Goal: Communication & Community: Answer question/provide support

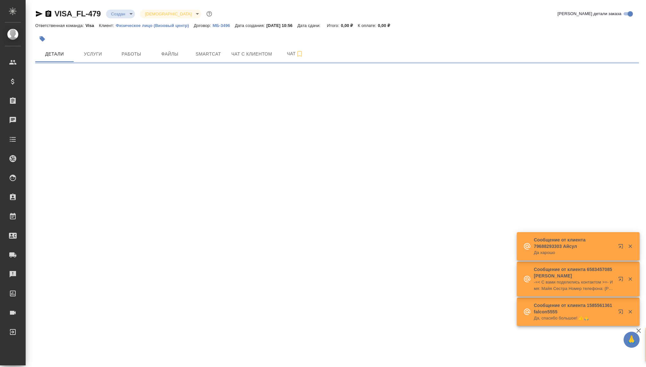
select select "RU"
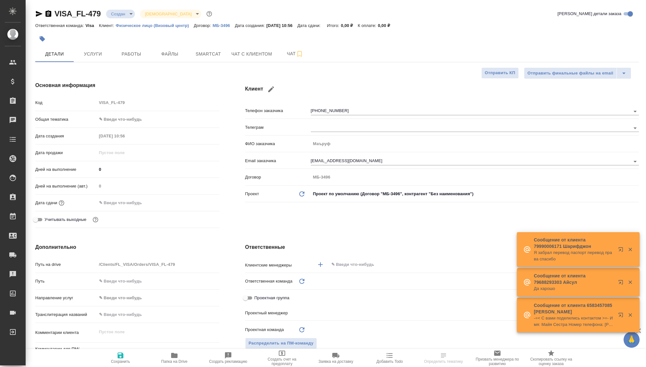
type input "[PERSON_NAME]"
type input "Visa"
type input "Касаткина Александра"
type textarea "x"
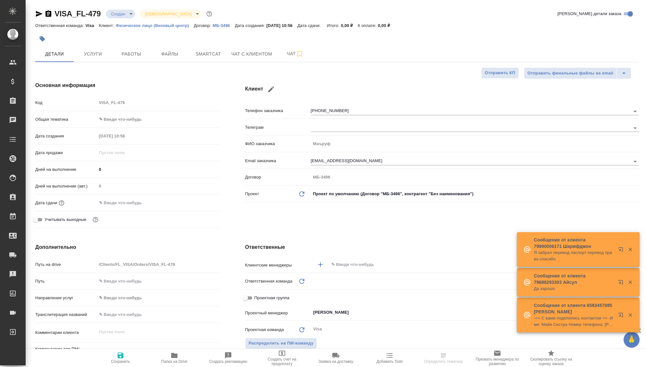
type textarea "x"
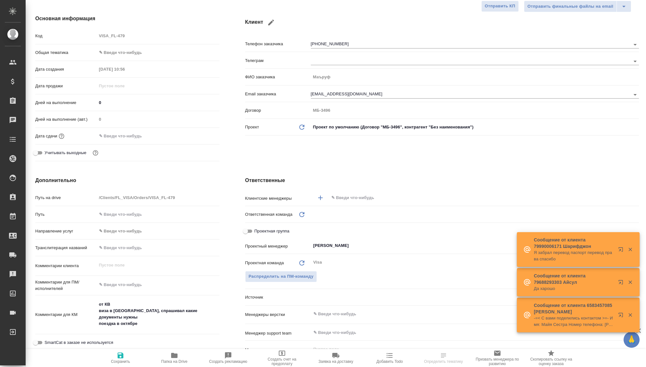
type textarea "x"
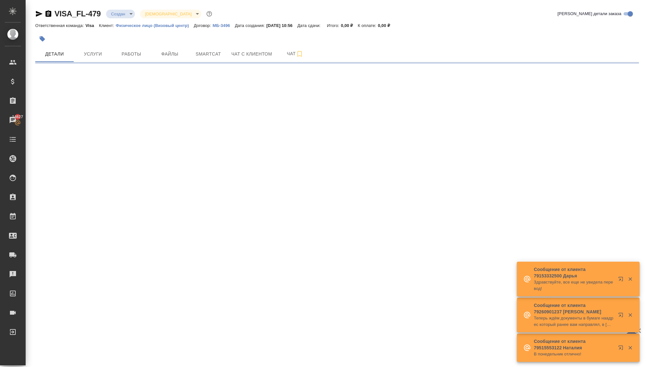
select select "RU"
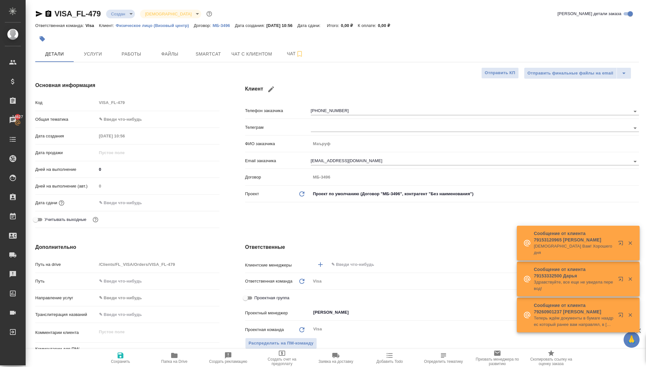
type textarea "x"
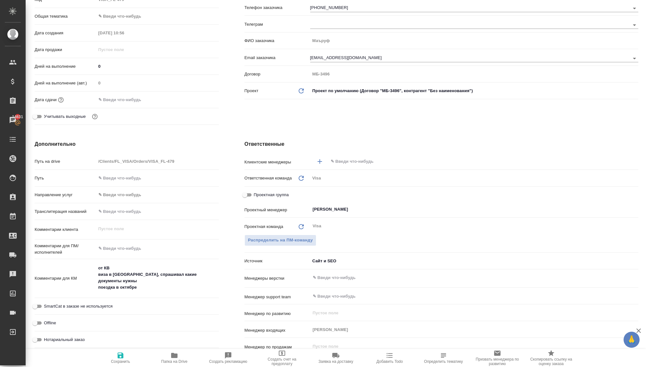
scroll to position [106, 1]
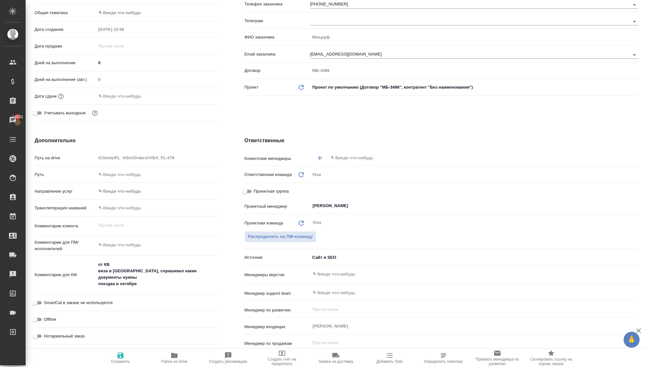
type textarea "x"
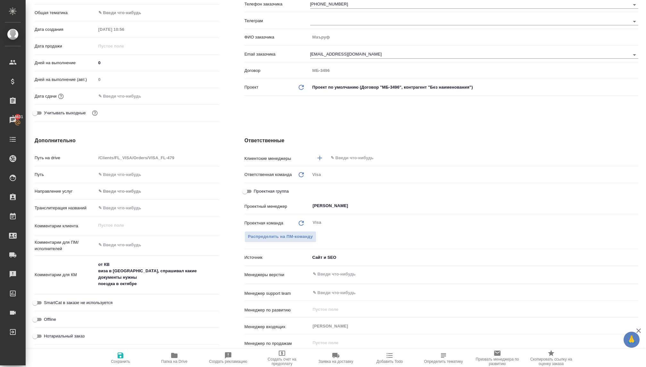
type textarea "x"
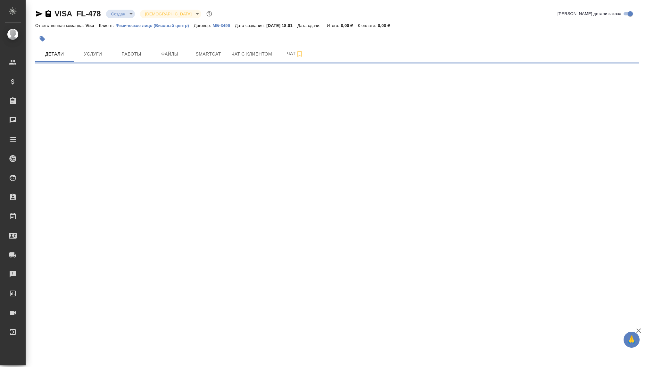
select select "RU"
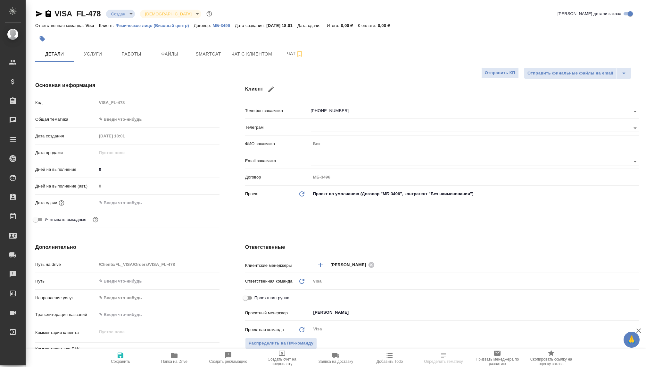
type textarea "x"
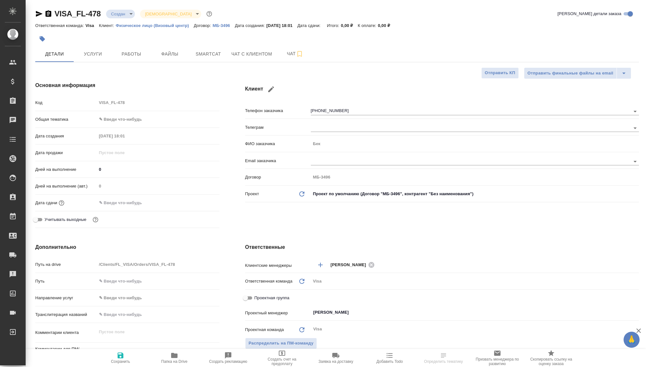
type textarea "x"
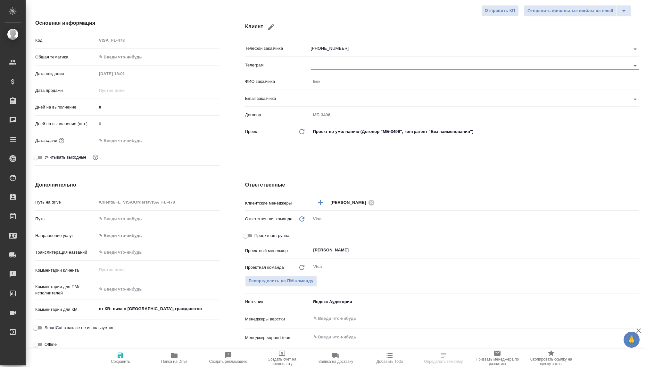
type textarea "x"
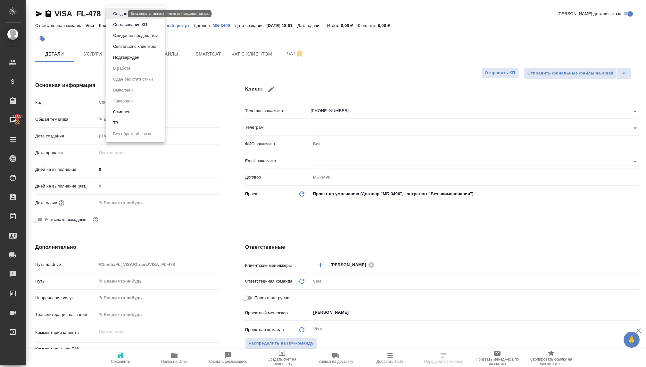
click at [119, 14] on body "🙏 .cls-1 fill:#fff; AWATERA Kovaleva Ekaterina Клиенты Спецификации Заказы 1463…" at bounding box center [323, 183] width 646 height 367
click at [123, 49] on button "Связаться с клиентом" at bounding box center [134, 46] width 46 height 7
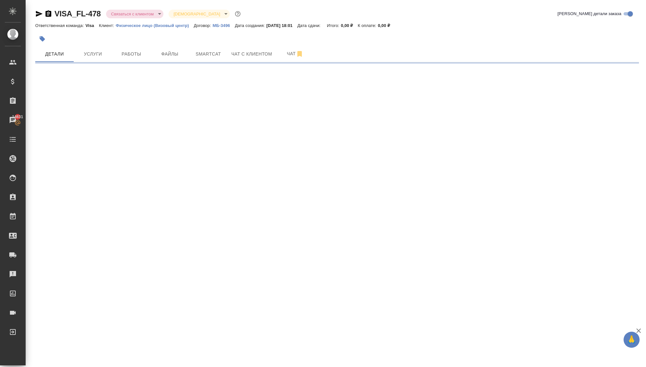
select select "RU"
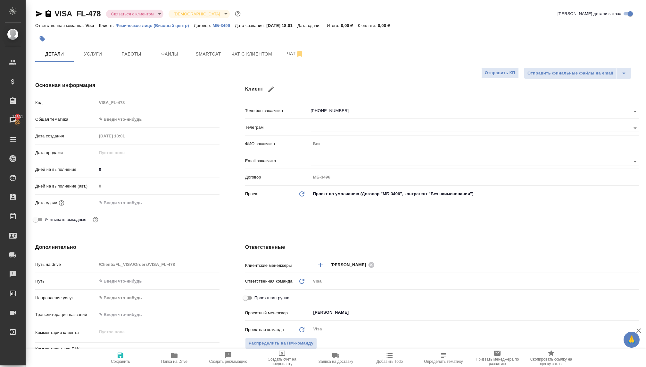
type textarea "x"
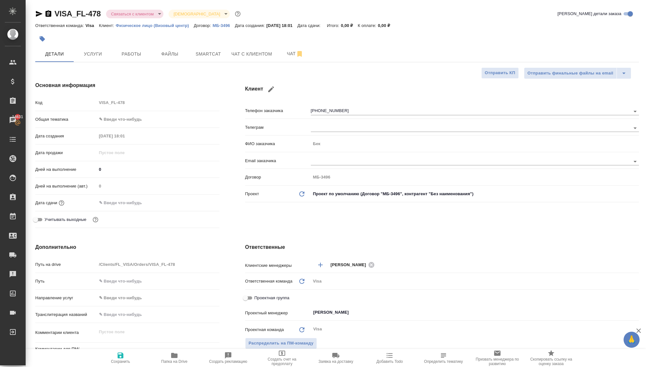
type textarea "x"
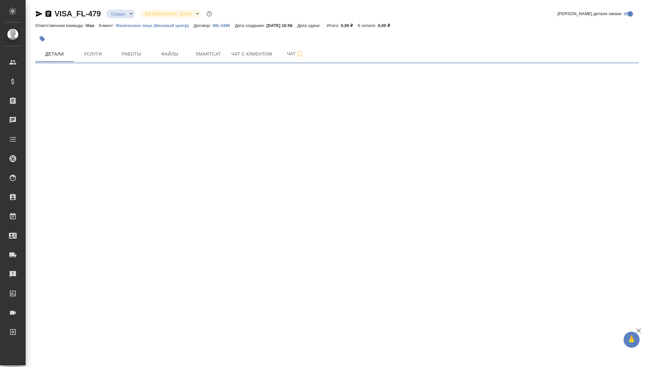
click at [120, 10] on body "🙏 .cls-1 fill:#fff; AWATERA [PERSON_NAME] Спецификации Заказы Чаты Todo Проекты…" at bounding box center [323, 183] width 646 height 367
select select "RU"
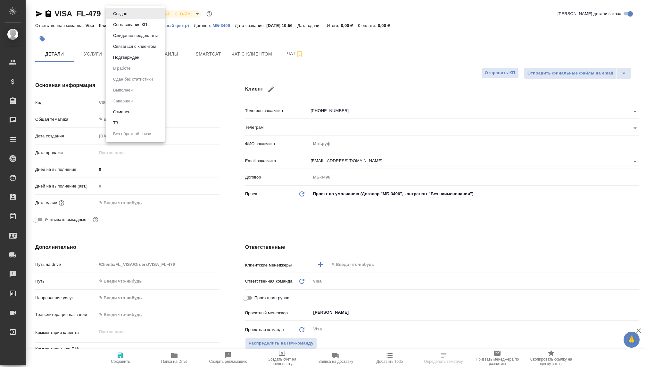
type textarea "x"
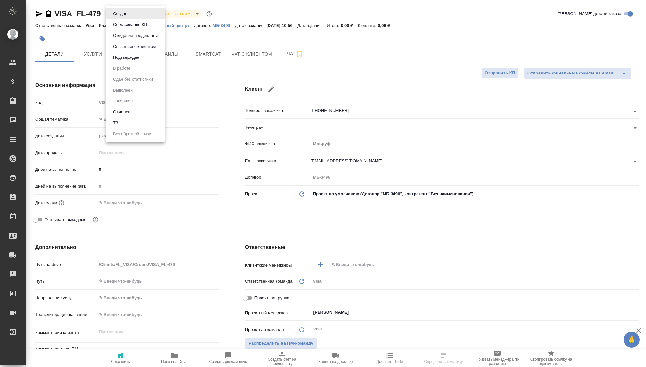
type textarea "x"
click at [122, 45] on button "Связаться с клиентом" at bounding box center [134, 46] width 46 height 7
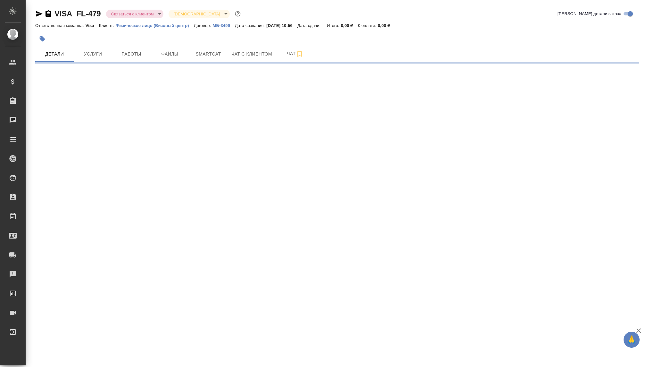
select select "RU"
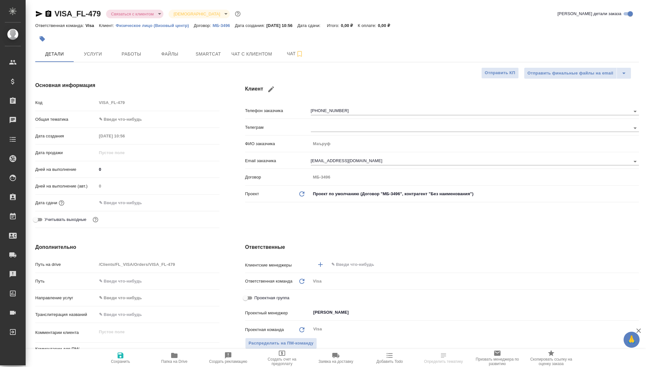
type textarea "x"
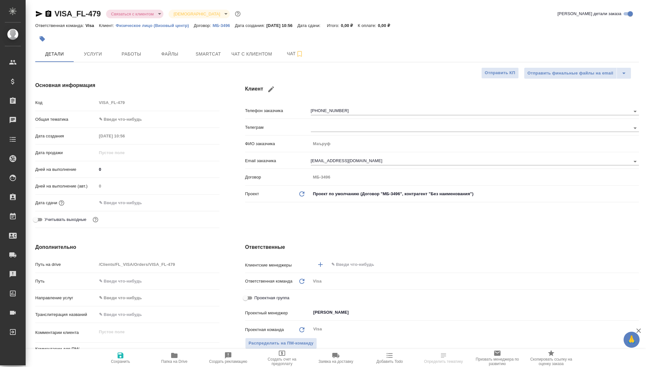
type textarea "x"
select select "RU"
type textarea "x"
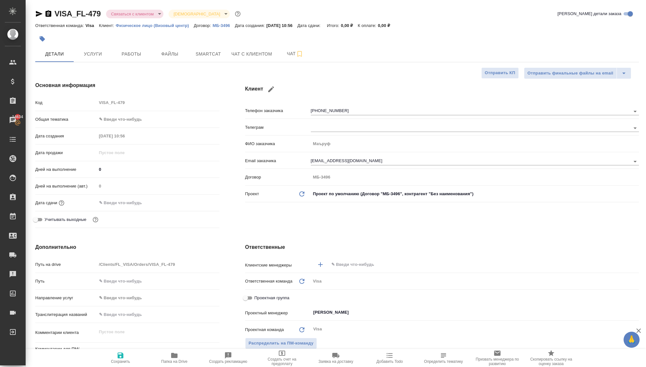
type textarea "x"
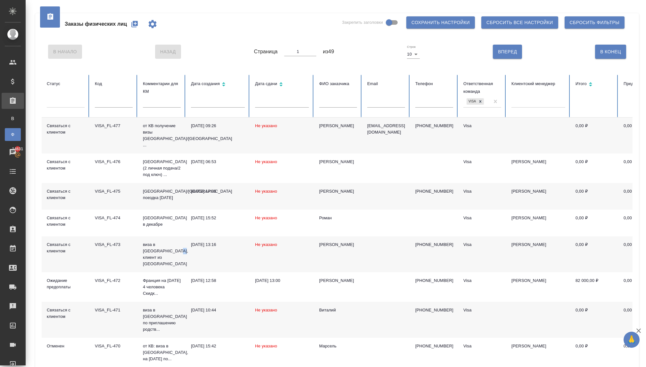
scroll to position [46, 0]
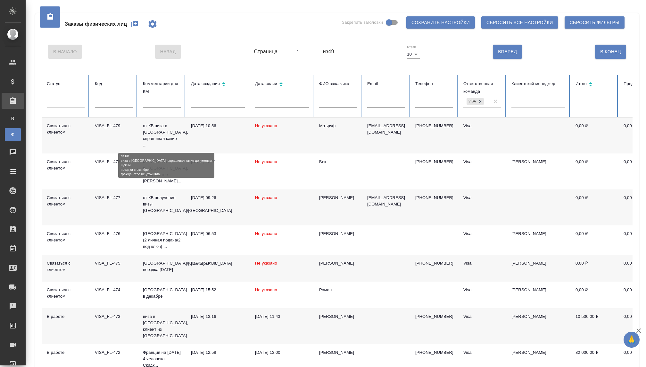
click at [156, 132] on p "от КВ виза в Японию, спрашивал какие ..." at bounding box center [162, 135] width 38 height 26
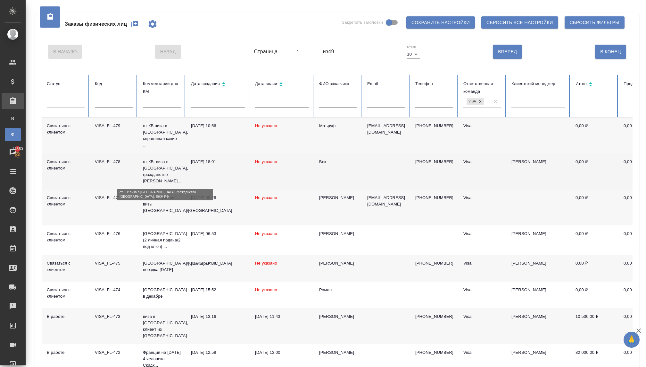
click at [151, 174] on p "от КВ: виза в Китай, гражданство Кирг..." at bounding box center [162, 171] width 38 height 26
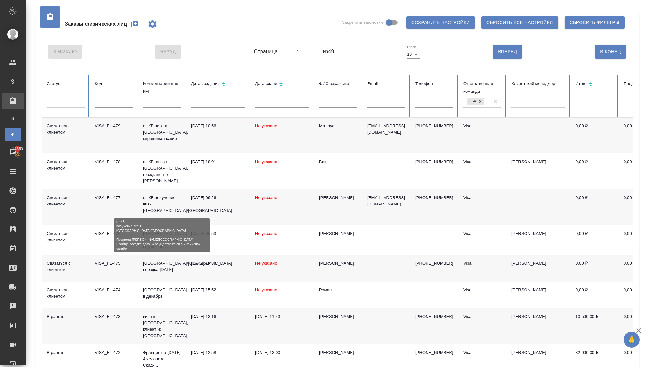
click at [156, 203] on p "от КВ получение визы италия/франция ..." at bounding box center [162, 207] width 38 height 26
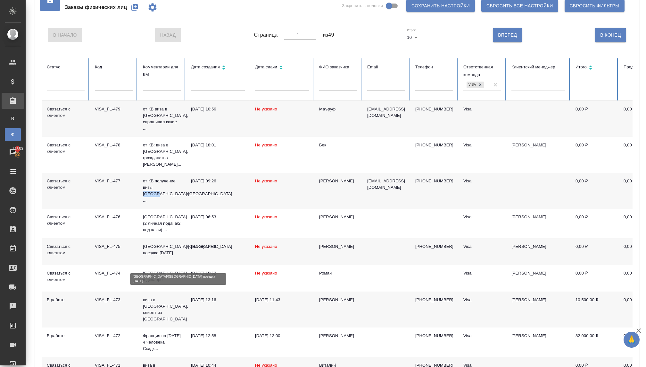
scroll to position [19, 0]
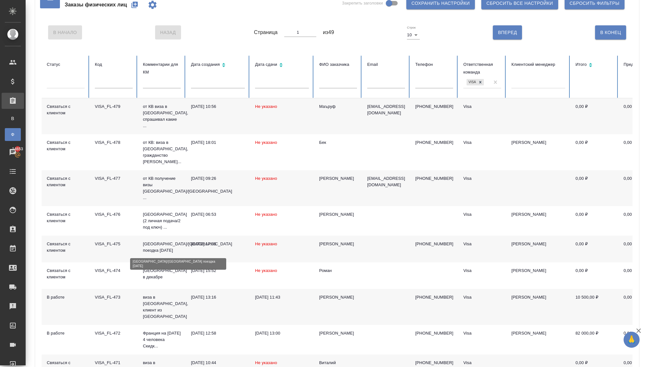
click at [153, 241] on p "Италия/Франция поездка 20 октября" at bounding box center [162, 246] width 38 height 13
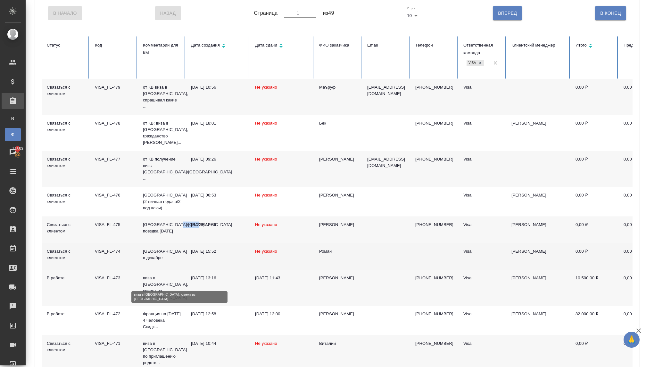
scroll to position [47, 0]
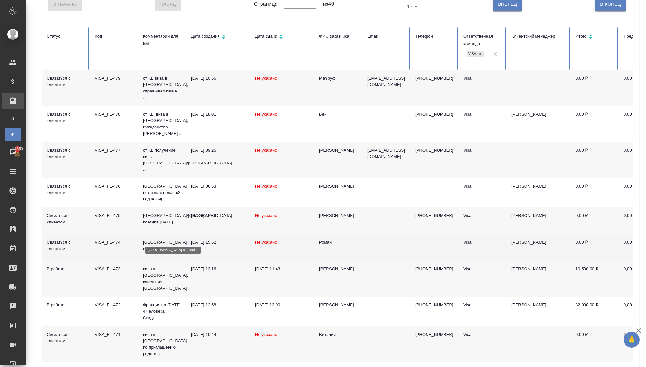
click at [160, 240] on p "[GEOGRAPHIC_DATA] в декабре" at bounding box center [162, 245] width 38 height 13
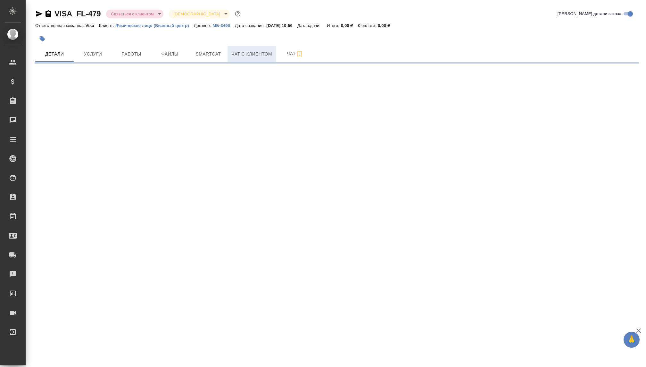
select select "RU"
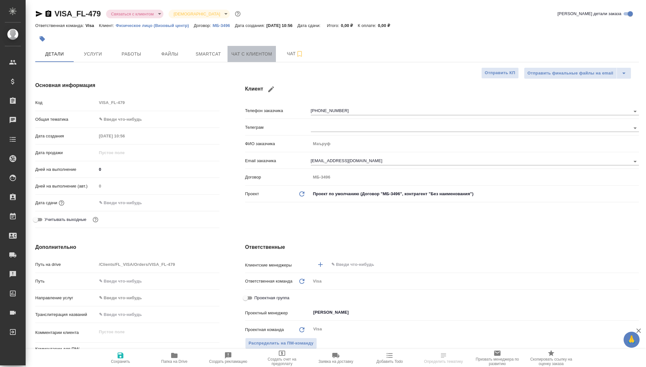
click at [244, 53] on span "Чат с клиентом" at bounding box center [252, 54] width 41 height 8
type textarea "x"
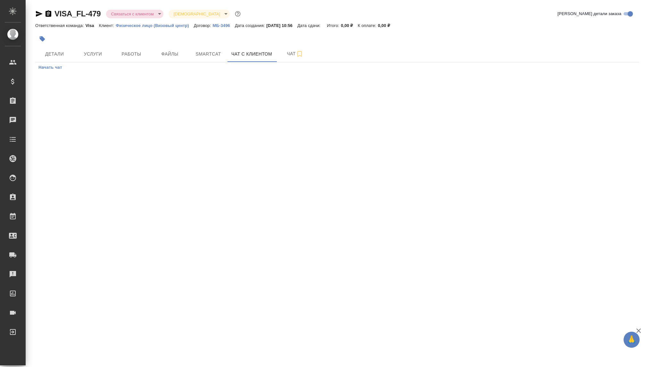
click at [56, 65] on span "Начать чат" at bounding box center [50, 67] width 24 height 7
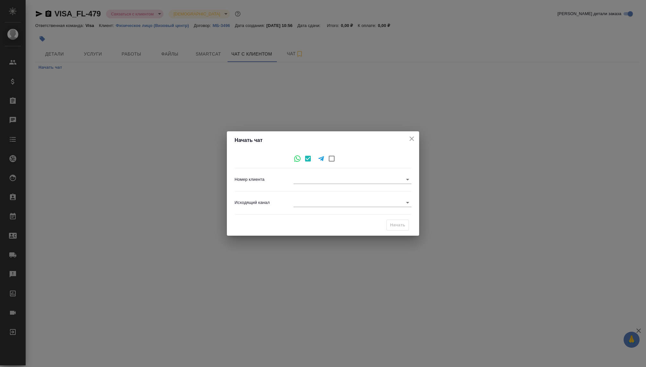
type input "8d7dbae407ecdf9f888508f6"
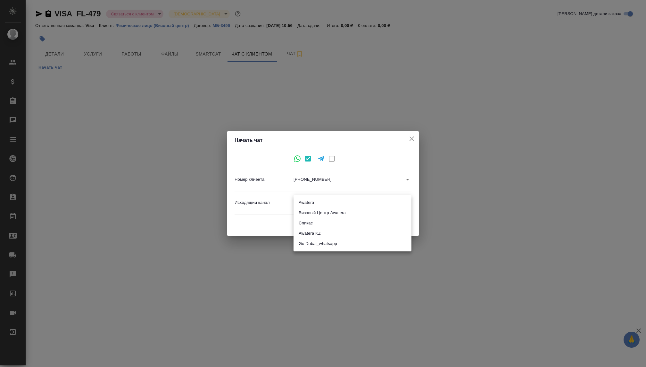
click at [320, 198] on body "🙏 .cls-1 fill:#fff; AWATERA Kovaleva Ekaterina Клиенты Спецификации Заказы Чаты…" at bounding box center [323, 183] width 646 height 367
click at [313, 213] on li "Визовый Центр Awatera" at bounding box center [353, 212] width 118 height 10
type input "4"
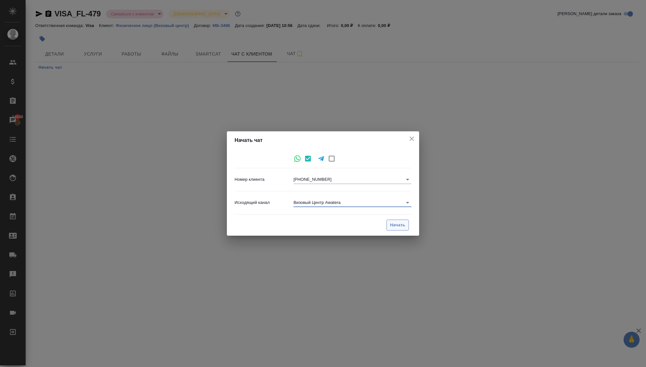
click at [391, 223] on span "Начать" at bounding box center [397, 224] width 15 height 7
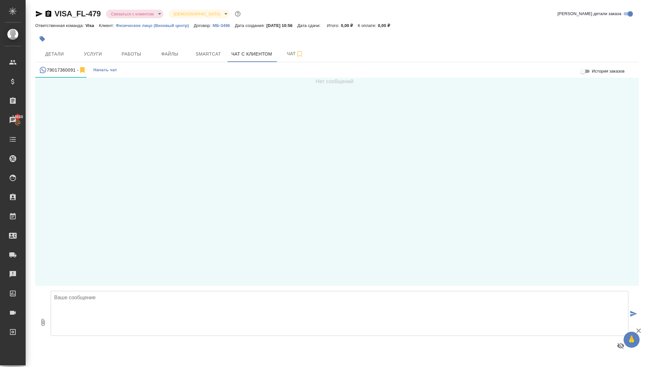
click at [188, 317] on textarea at bounding box center [340, 313] width 578 height 45
click at [197, 296] on textarea "Добрый день, в продолжении разговора, направляю инфомрацию по оформлению в Япон…" at bounding box center [340, 313] width 578 height 45
click at [284, 295] on textarea "Добрый день, в продолжении разговора, направляю информацию по оформлению в Япон…" at bounding box center [340, 313] width 578 height 45
type textarea "Добрый день, в продолжении разговора, направляю информацию по оформлению в Япон…"
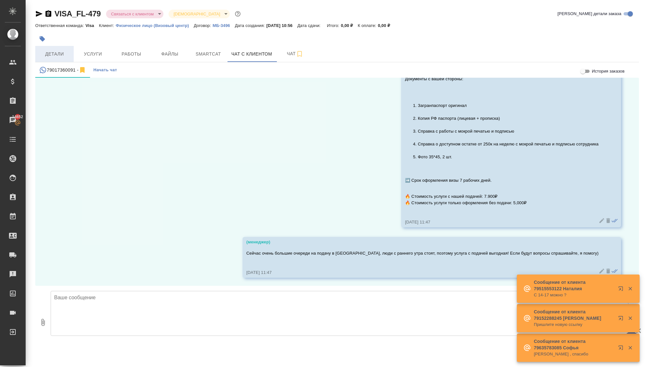
scroll to position [257, 0]
click at [56, 51] on span "Детали" at bounding box center [54, 54] width 31 height 8
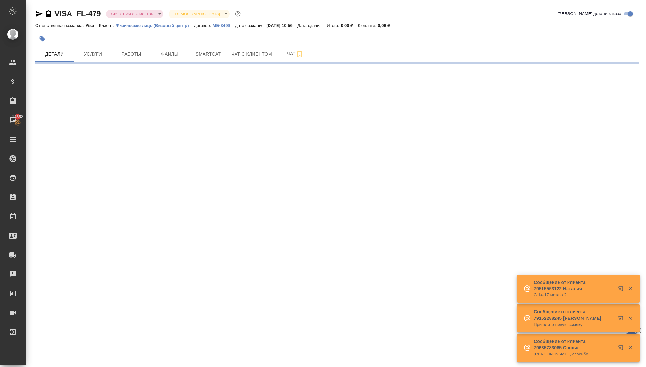
select select "RU"
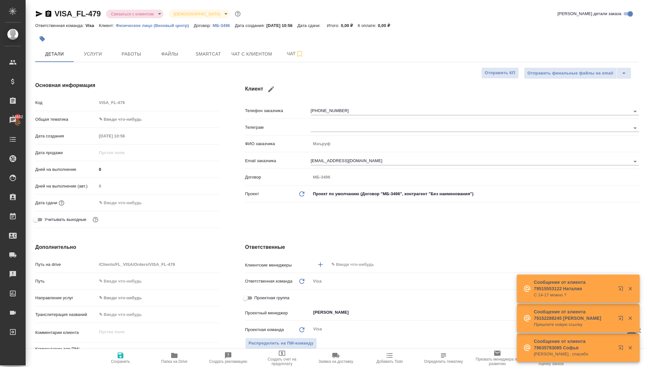
type textarea "x"
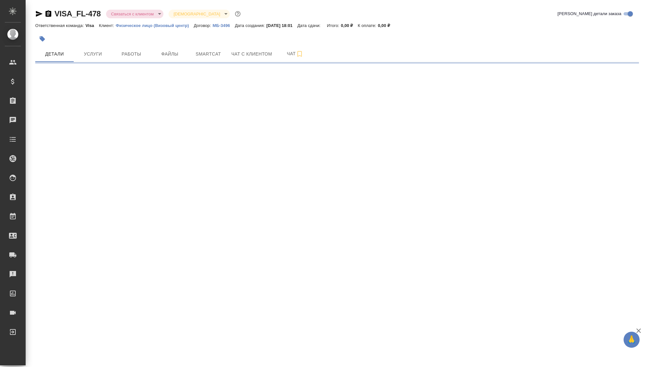
select select "RU"
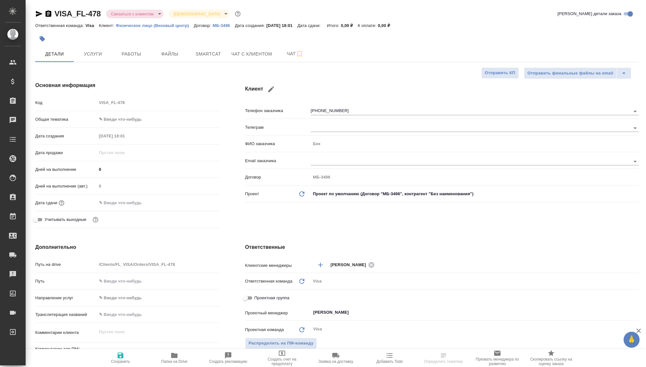
type textarea "x"
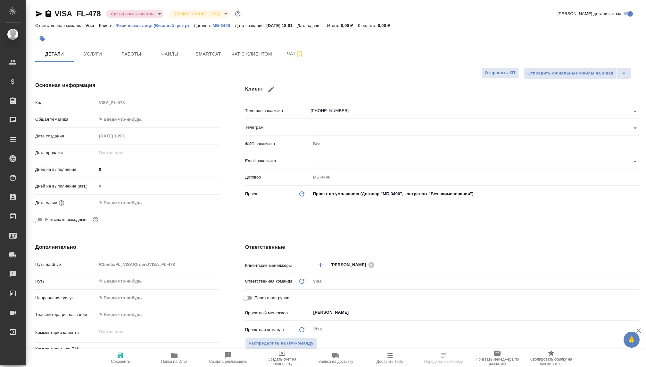
type textarea "x"
click at [237, 53] on span "Чат с клиентом" at bounding box center [252, 54] width 41 height 8
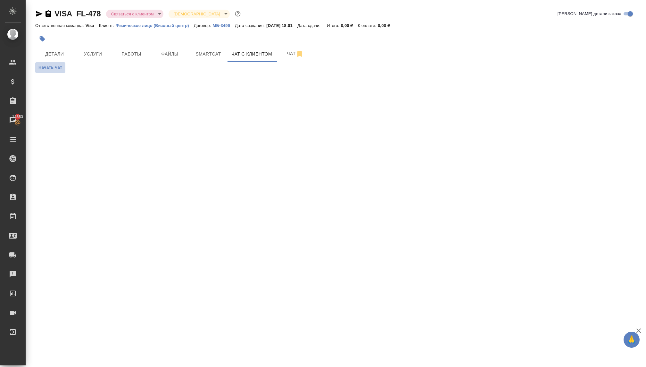
click at [59, 67] on span "Начать чат" at bounding box center [50, 67] width 24 height 7
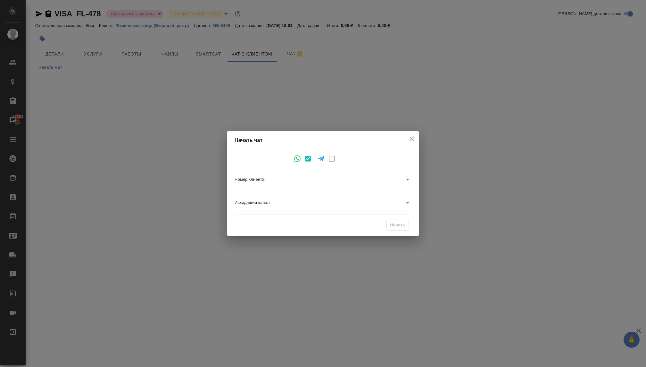
type input "b192e58d07289dc92f12a10f"
click at [303, 201] on body "🙏 .cls-1 fill:#fff; AWATERA Kovaleva Ekaterina Клиенты Спецификации Заказы 1465…" at bounding box center [323, 183] width 646 height 367
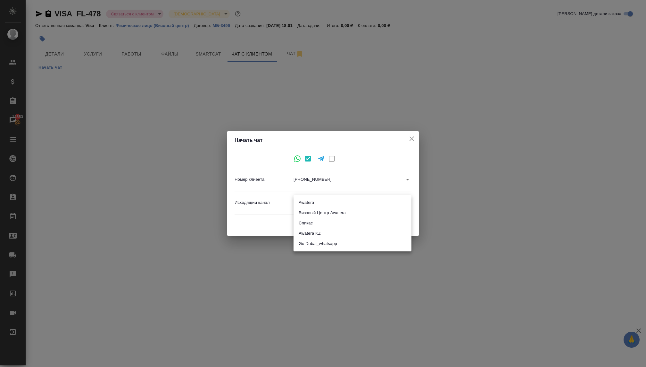
click at [312, 215] on li "Визовый Центр Awatera" at bounding box center [353, 212] width 118 height 10
type input "4"
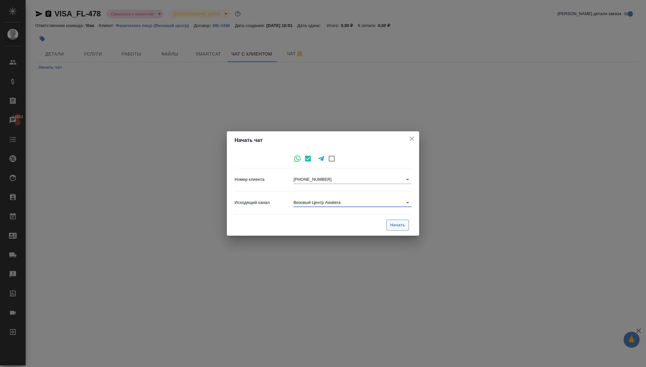
click at [392, 221] on button "Начать" at bounding box center [398, 224] width 22 height 11
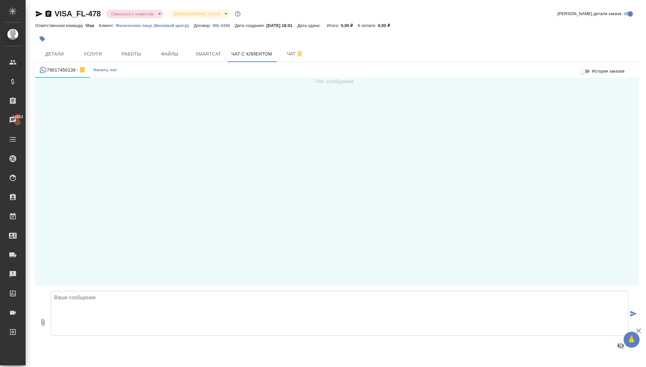
click at [179, 292] on textarea at bounding box center [340, 313] width 578 height 45
type textarea "Добрый день, подскажите!"
click at [59, 58] on button "Детали" at bounding box center [54, 54] width 38 height 16
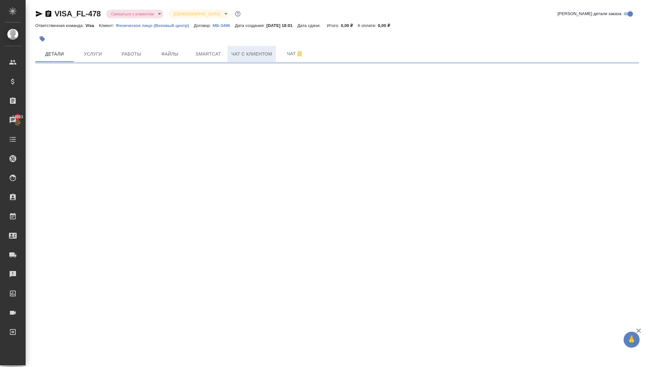
select select "RU"
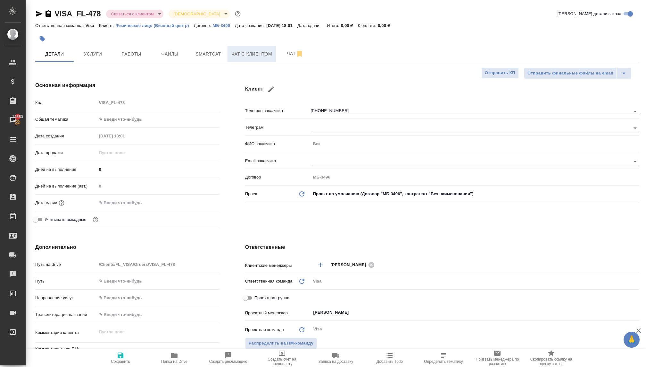
type textarea "x"
click at [251, 53] on span "Чат с клиентом" at bounding box center [252, 54] width 41 height 8
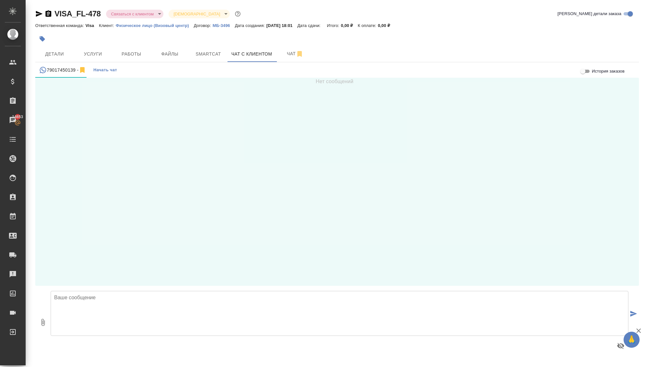
click at [156, 295] on textarea at bounding box center [340, 313] width 578 height 45
type textarea "До"
click at [53, 58] on button "Детали" at bounding box center [54, 54] width 38 height 16
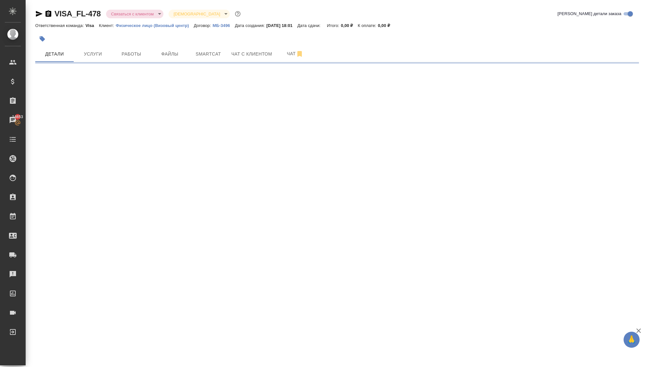
select select "RU"
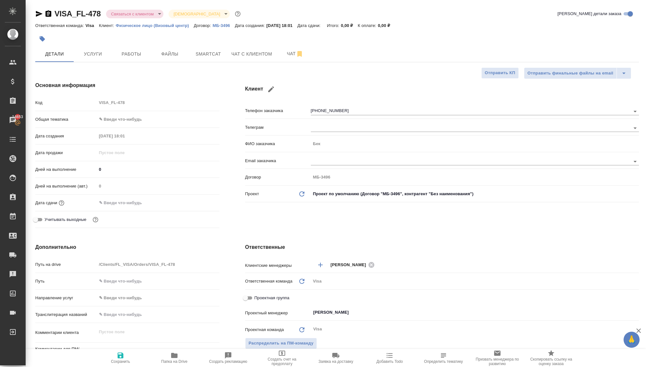
type textarea "x"
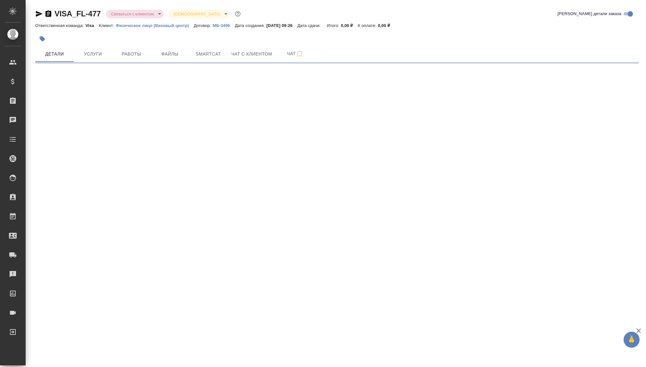
select select "RU"
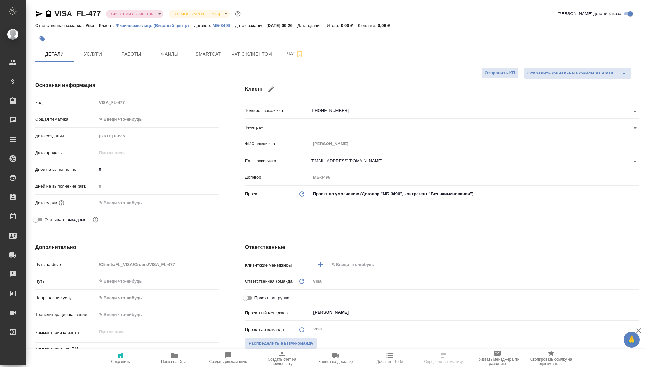
type textarea "x"
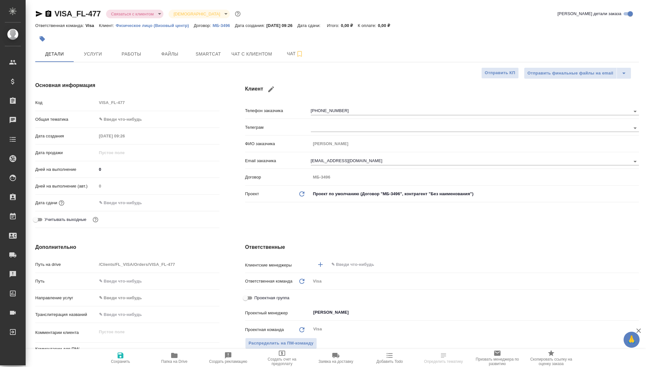
type textarea "x"
click at [257, 53] on span "Чат с клиентом" at bounding box center [252, 54] width 41 height 8
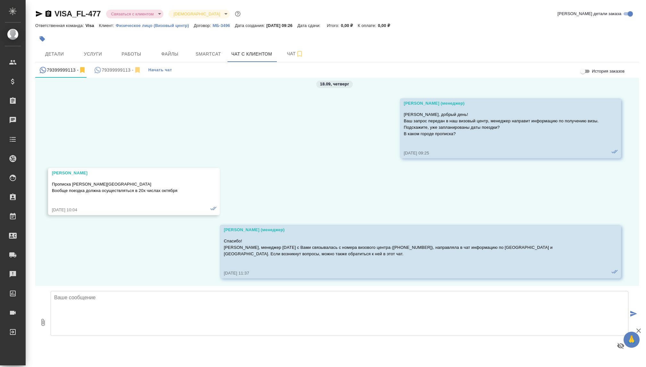
scroll to position [139, 0]
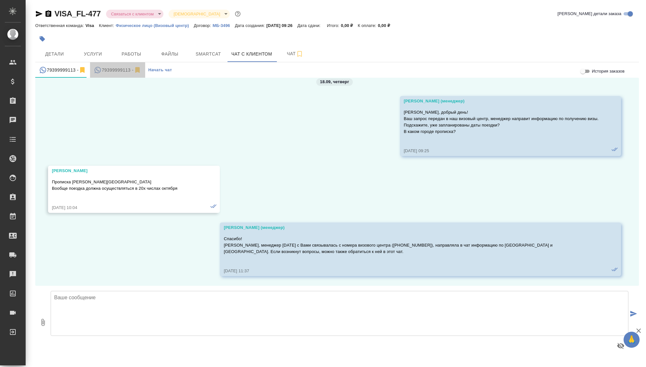
click at [106, 74] on button "79399999113 -" at bounding box center [117, 69] width 55 height 15
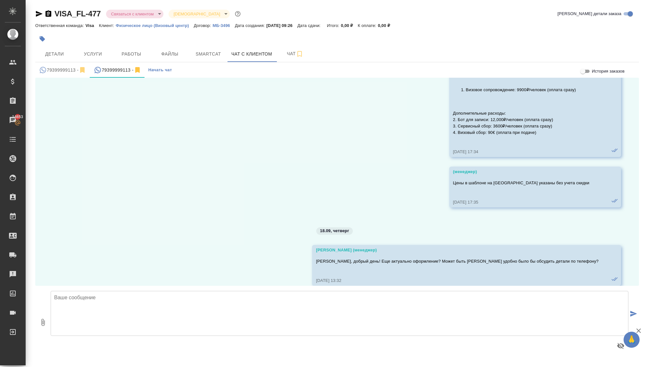
scroll to position [1253, 0]
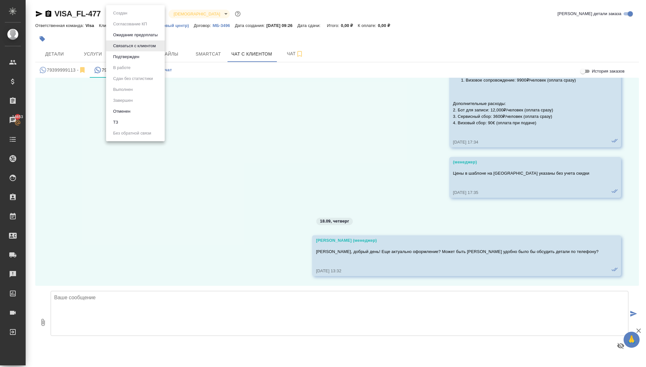
click at [149, 17] on body "🙏 .cls-1 fill:#fff; AWATERA Kovaleva Ekaterina Клиенты Спецификации Заказы 1465…" at bounding box center [323, 183] width 646 height 367
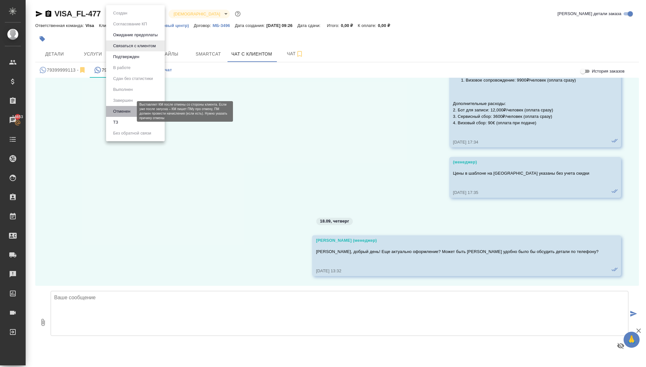
click at [123, 112] on button "Отменен" at bounding box center [121, 111] width 21 height 7
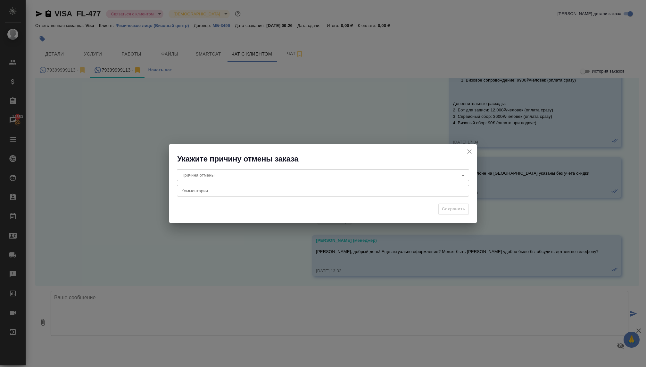
click at [264, 175] on body "🙏 .cls-1 fill:#fff; AWATERA Kovaleva Ekaterina Клиенты Спецификации Заказы 1465…" at bounding box center [323, 183] width 646 height 367
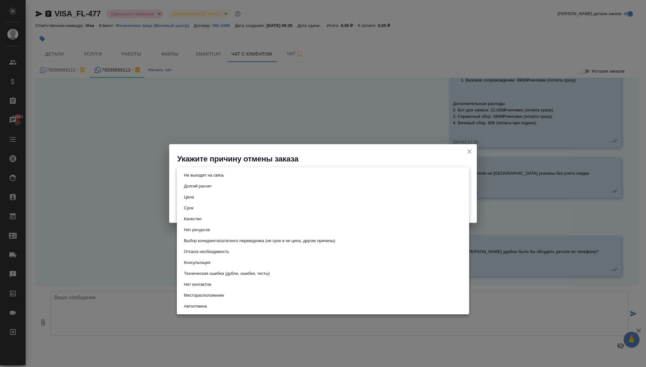
click at [212, 179] on li "Не выходит на связь" at bounding box center [323, 175] width 292 height 11
type input "stopContacting"
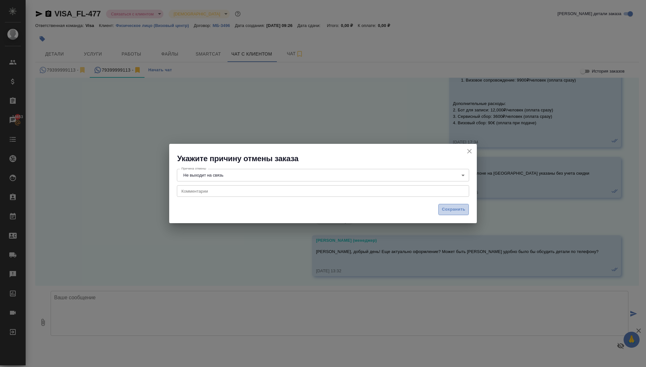
click at [442, 213] on button "Сохранить" at bounding box center [454, 209] width 30 height 11
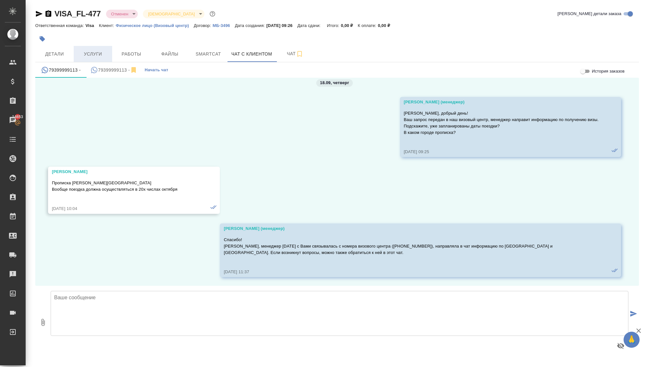
scroll to position [139, 0]
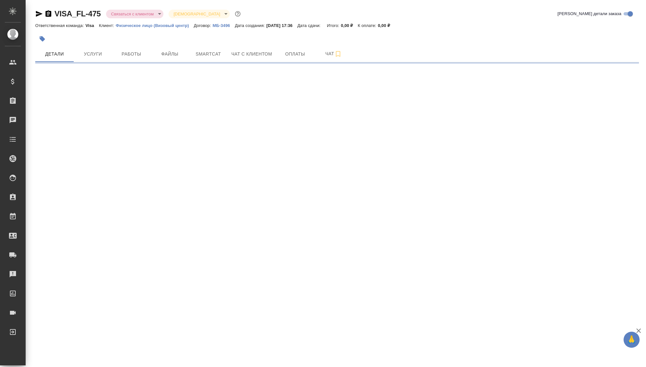
select select "RU"
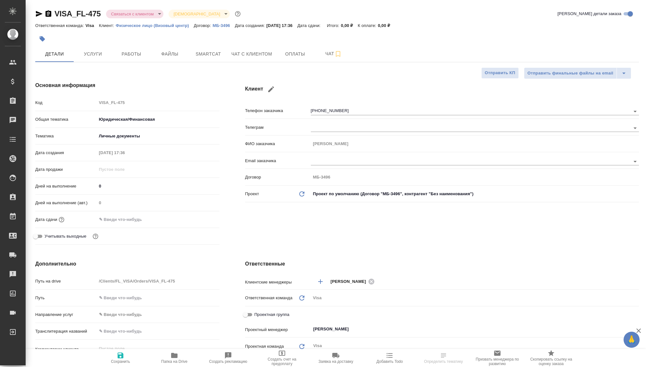
type textarea "x"
click at [127, 15] on body "🙏 .cls-1 fill:#fff; AWATERA Kovaleva Ekaterina Клиенты Спецификации Заказы Чаты…" at bounding box center [323, 183] width 646 height 367
type textarea "x"
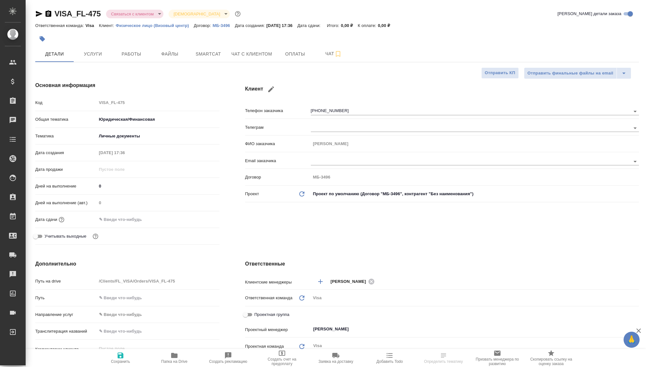
type textarea "x"
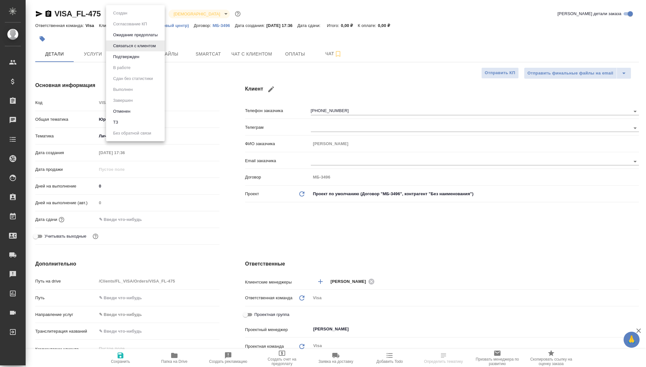
type textarea "x"
click at [116, 113] on button "Отменен" at bounding box center [121, 111] width 21 height 7
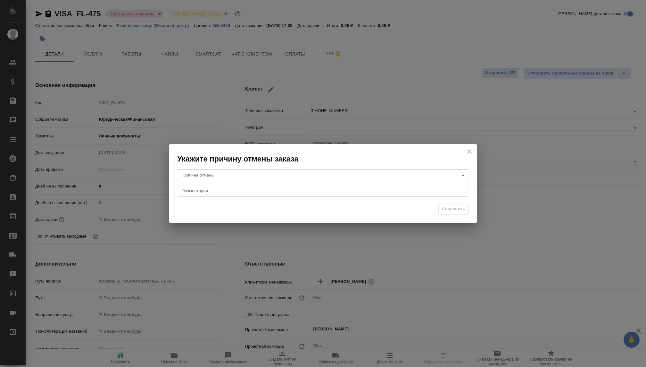
click at [237, 174] on body "🙏 .cls-1 fill:#fff; AWATERA Kovaleva Ekaterina Клиенты Спецификации Заказы Чаты…" at bounding box center [323, 183] width 646 height 367
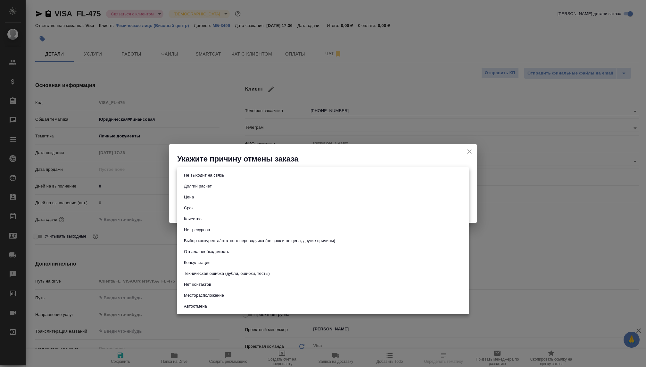
click at [211, 177] on button "Не выходит на связь" at bounding box center [204, 175] width 44 height 7
type input "stopContacting"
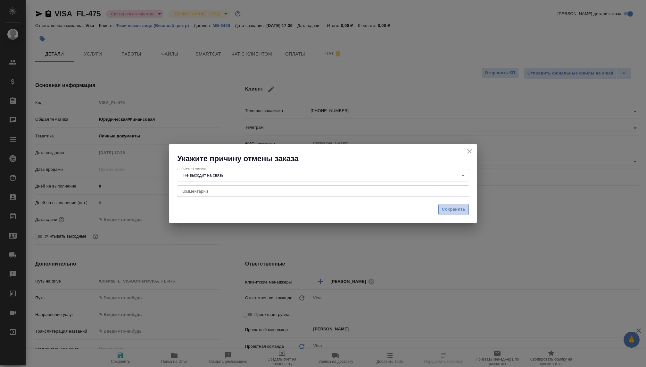
click at [443, 207] on span "Сохранить" at bounding box center [453, 209] width 23 height 7
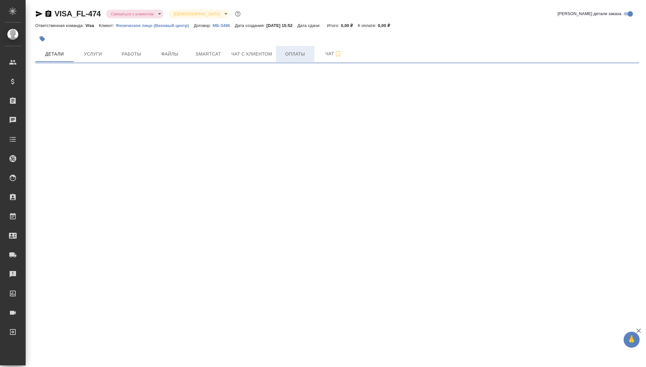
select select "RU"
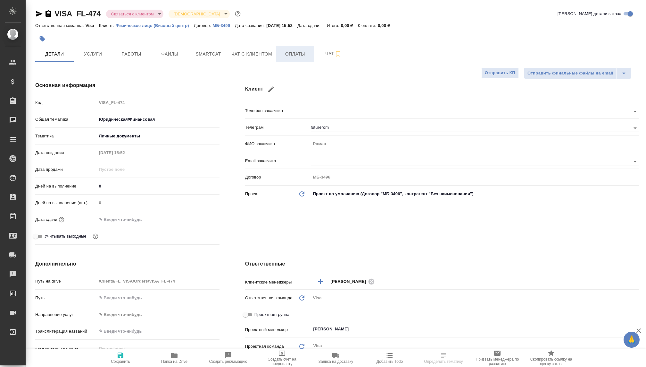
type textarea "x"
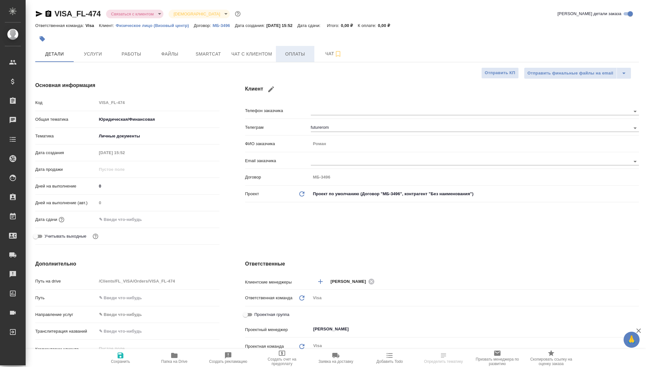
type textarea "x"
click at [294, 58] on button "Оплаты" at bounding box center [295, 54] width 38 height 16
type textarea "x"
